Goal: Navigation & Orientation: Find specific page/section

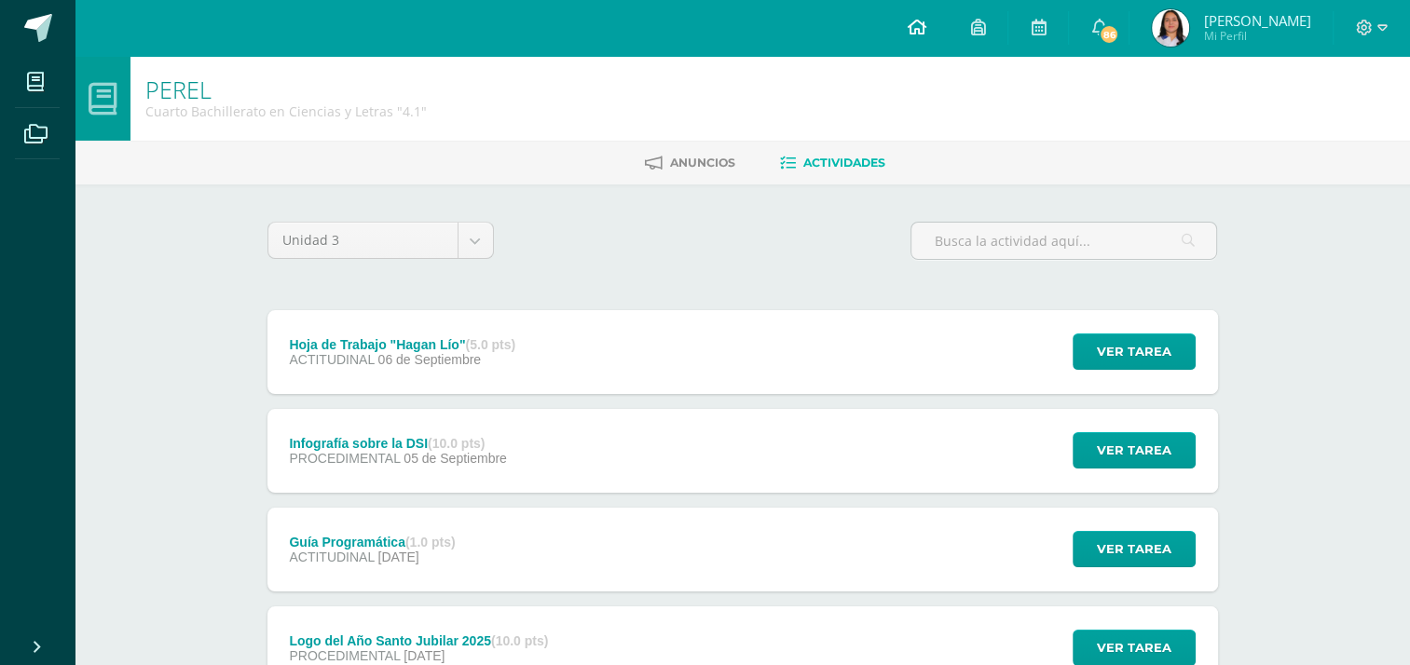
click at [918, 34] on link at bounding box center [915, 28] width 63 height 56
